Goal: Task Accomplishment & Management: Manage account settings

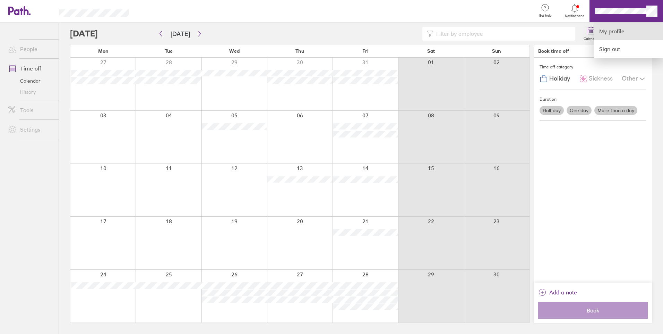
click at [626, 34] on link "My profile" at bounding box center [628, 32] width 69 height 18
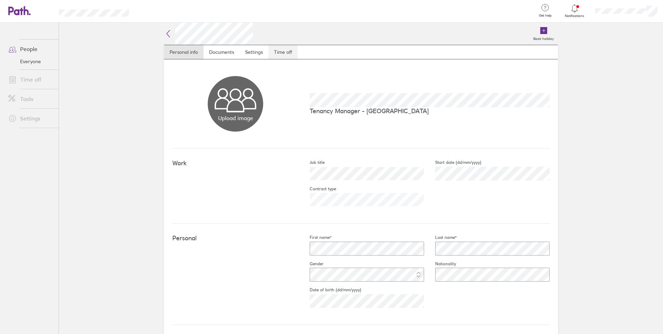
click at [286, 47] on link "Time off" at bounding box center [283, 52] width 29 height 14
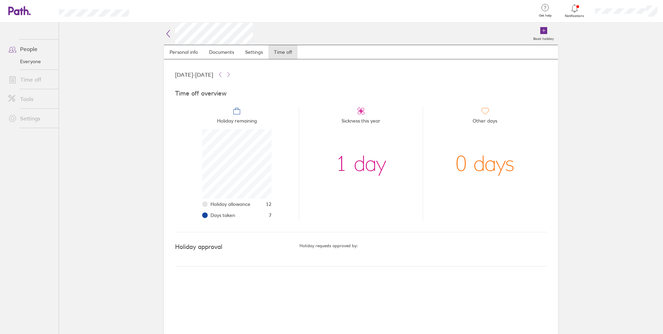
scroll to position [69, 69]
click at [169, 34] on icon at bounding box center [168, 33] width 8 height 8
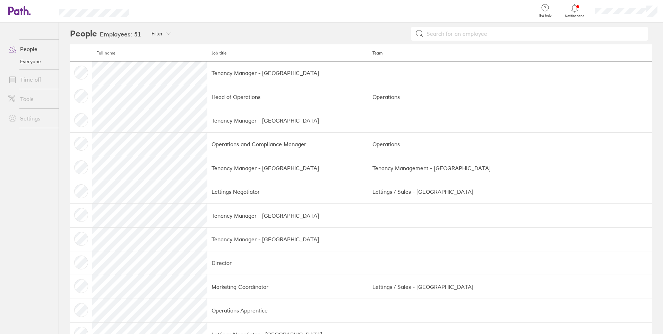
click at [576, 12] on div at bounding box center [575, 8] width 23 height 10
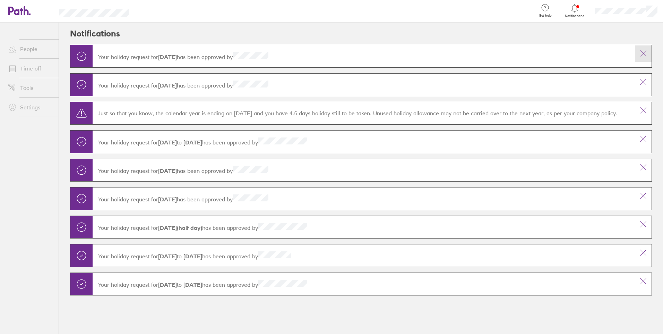
click at [640, 53] on icon at bounding box center [643, 53] width 8 height 8
click at [645, 82] on icon at bounding box center [643, 82] width 8 height 8
click at [31, 49] on link "People" at bounding box center [31, 49] width 56 height 14
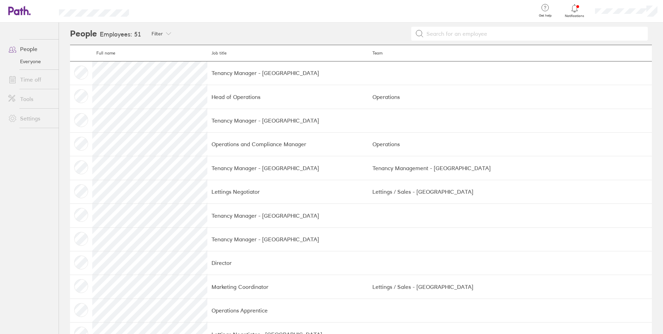
click at [573, 11] on icon at bounding box center [575, 8] width 8 height 8
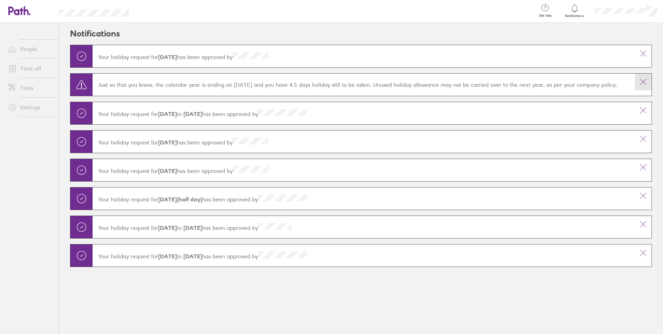
click at [643, 84] on icon at bounding box center [643, 82] width 8 height 8
click at [644, 53] on icon at bounding box center [643, 53] width 8 height 8
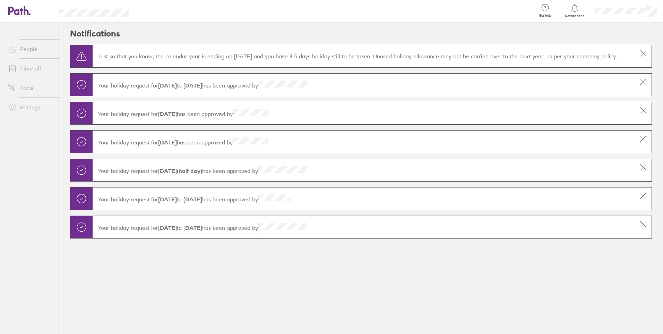
click at [26, 50] on link "People" at bounding box center [31, 49] width 56 height 14
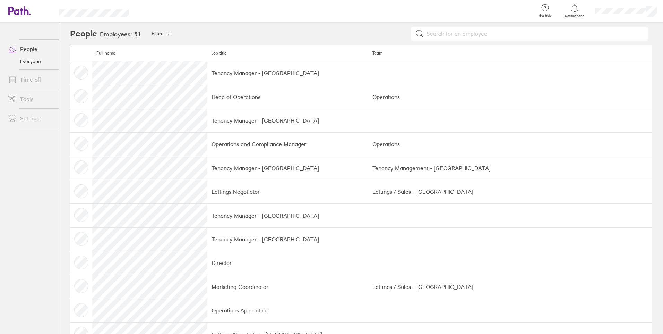
click at [27, 78] on link "Time off" at bounding box center [31, 80] width 56 height 14
